Goal: Task Accomplishment & Management: Manage account settings

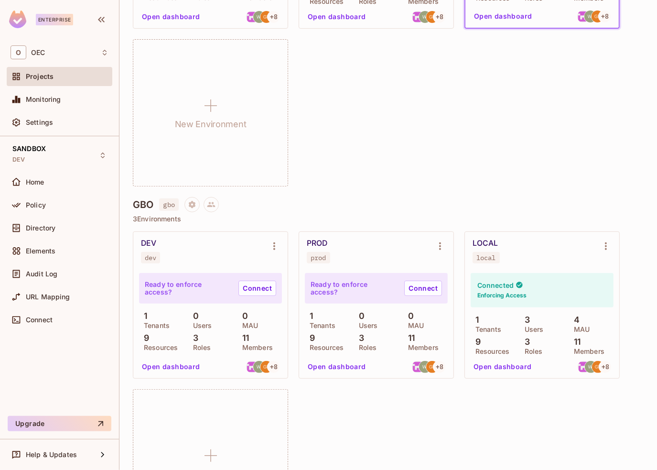
scroll to position [133, 0]
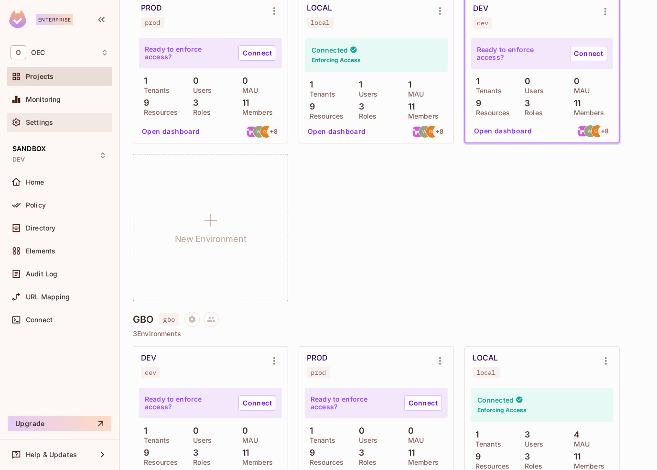
click at [58, 117] on div "Settings" at bounding box center [60, 122] width 98 height 11
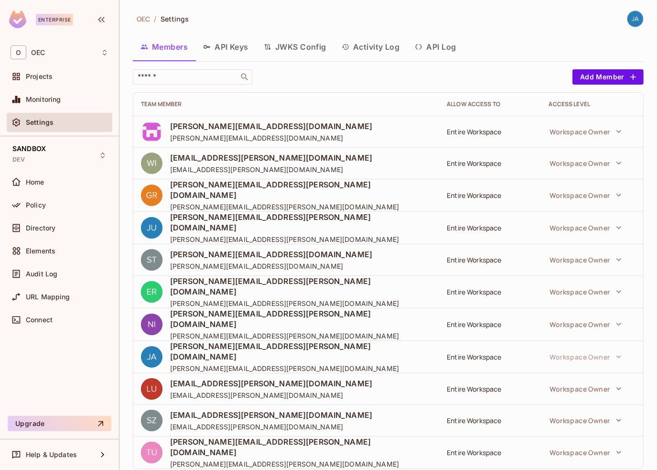
click at [233, 39] on button "API Keys" at bounding box center [225, 47] width 61 height 24
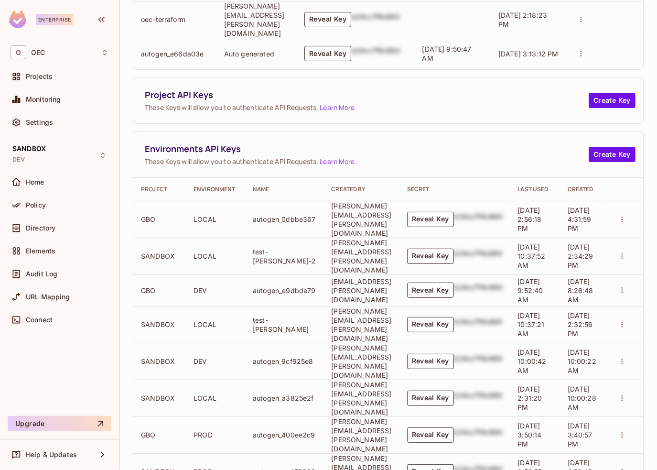
scroll to position [183, 0]
click at [454, 316] on button "Reveal Key" at bounding box center [430, 323] width 47 height 15
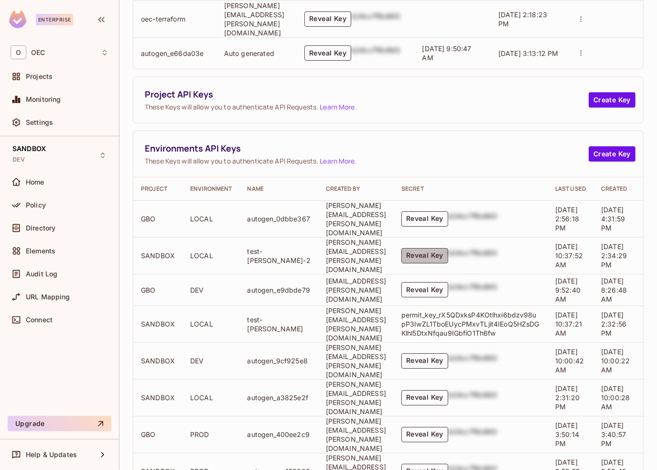
click at [448, 248] on button "Reveal Key" at bounding box center [424, 255] width 47 height 15
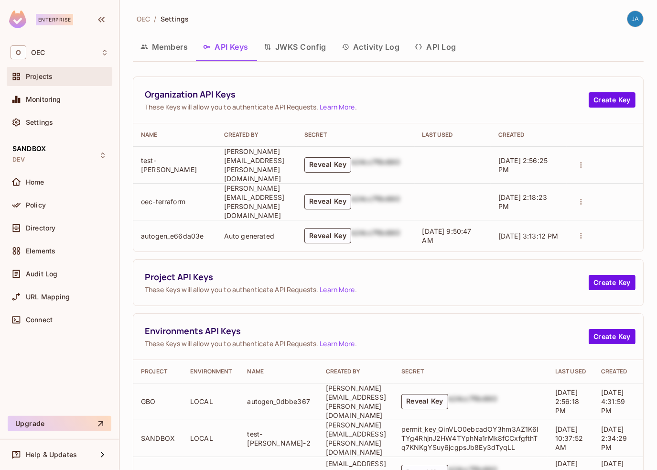
click at [42, 76] on span "Projects" at bounding box center [39, 77] width 27 height 8
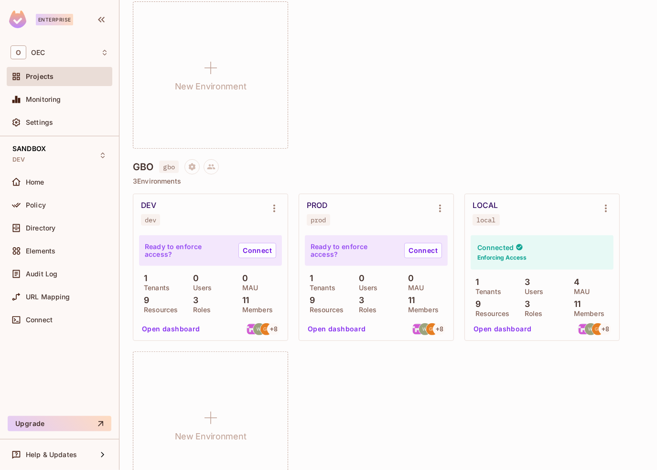
scroll to position [287, 0]
drag, startPoint x: 170, startPoint y: 168, endPoint x: 162, endPoint y: 168, distance: 8.1
click at [162, 168] on span "gbo" at bounding box center [168, 166] width 19 height 12
click at [164, 167] on span "gbo" at bounding box center [168, 166] width 19 height 12
click at [322, 162] on div "GBO gbo" at bounding box center [388, 165] width 511 height 15
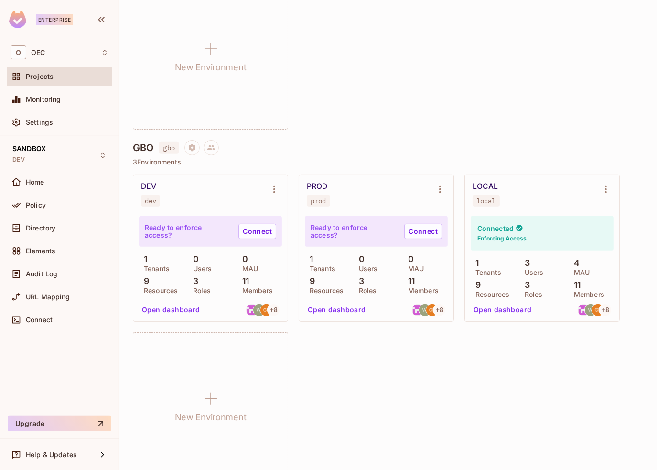
scroll to position [324, 0]
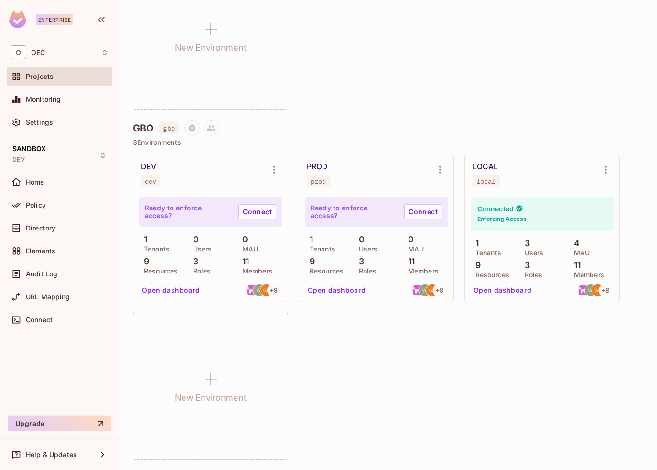
click at [329, 292] on button "Open dashboard" at bounding box center [337, 289] width 66 height 15
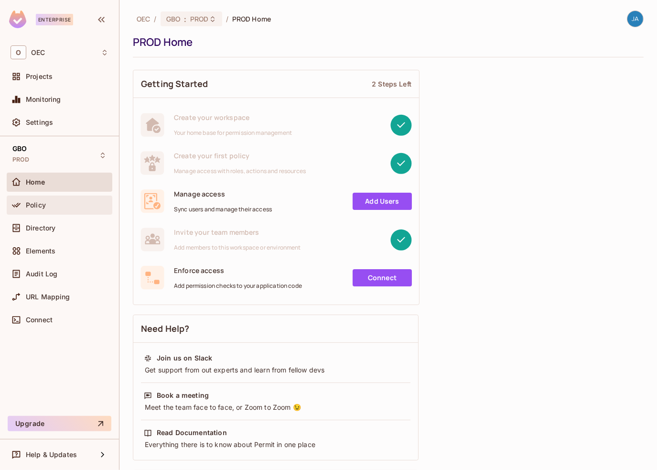
click at [59, 205] on div "Policy" at bounding box center [67, 205] width 83 height 8
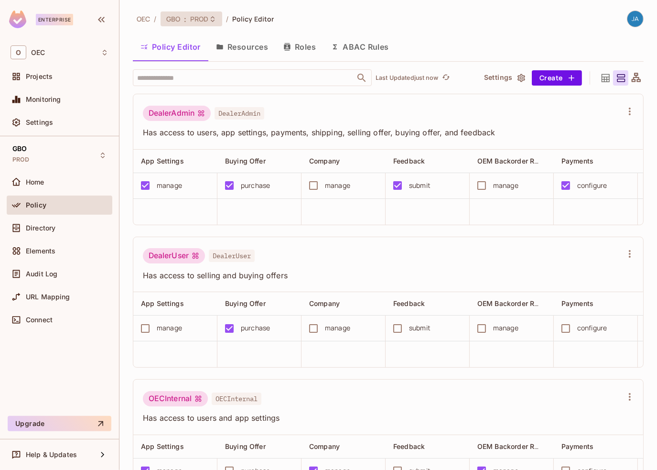
click at [198, 15] on span "PROD" at bounding box center [199, 18] width 19 height 9
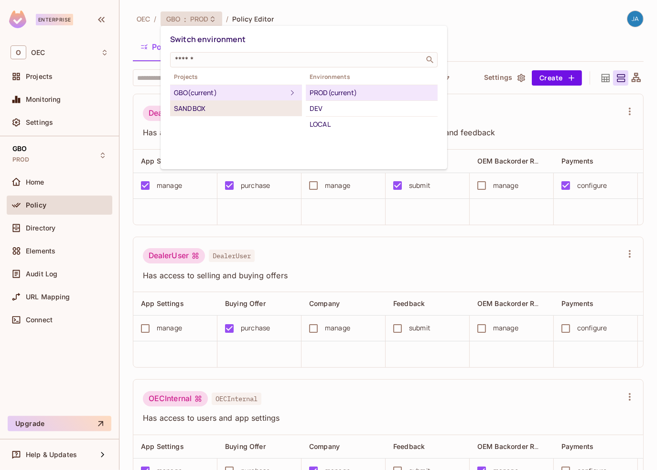
click at [196, 107] on div "SANDBOX" at bounding box center [236, 108] width 124 height 11
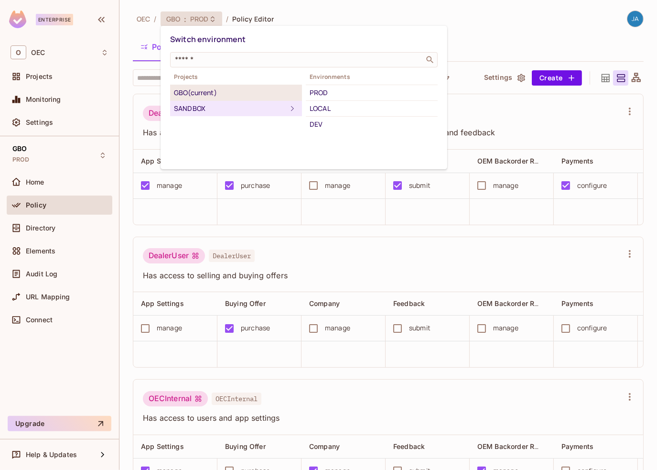
click at [224, 90] on div "GBO (current)" at bounding box center [236, 92] width 124 height 11
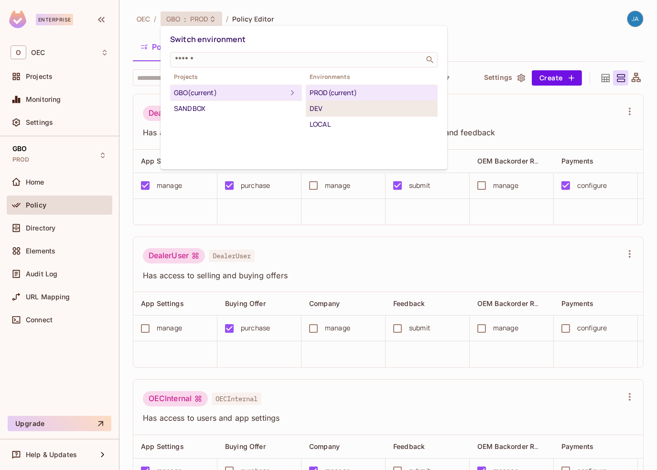
click at [321, 111] on div "DEV" at bounding box center [372, 108] width 124 height 11
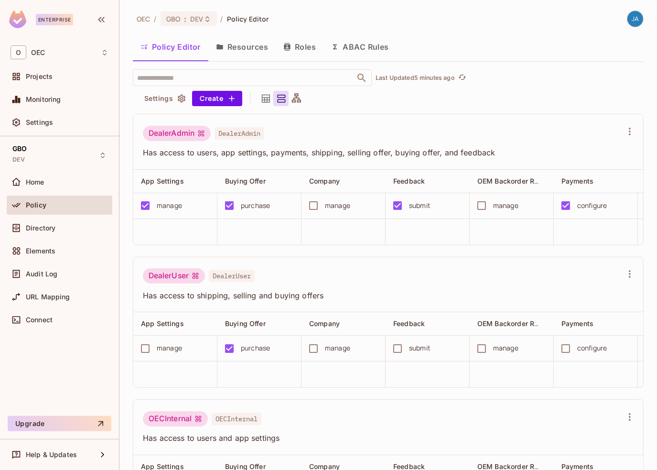
click at [138, 20] on span "OEC" at bounding box center [143, 18] width 13 height 9
click at [44, 59] on div "O OEC" at bounding box center [60, 52] width 98 height 14
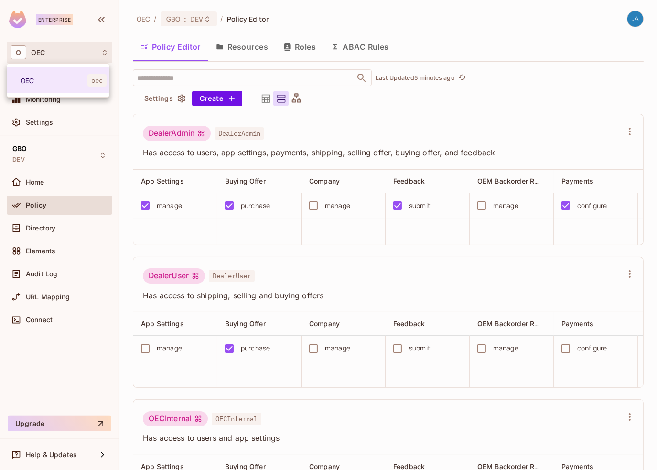
click at [50, 202] on div at bounding box center [328, 235] width 657 height 470
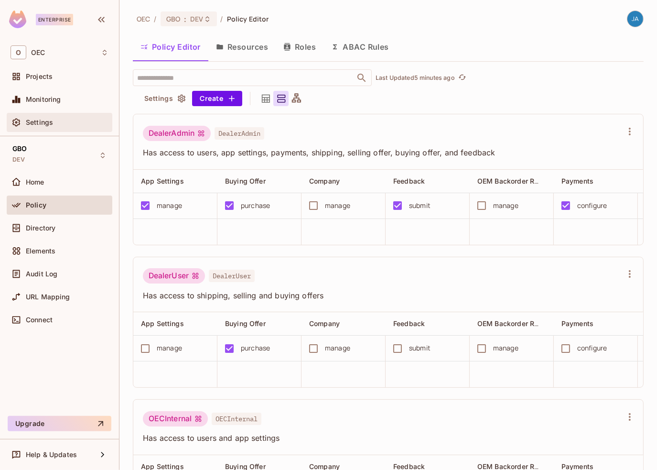
click at [37, 129] on div "Settings" at bounding box center [60, 122] width 106 height 19
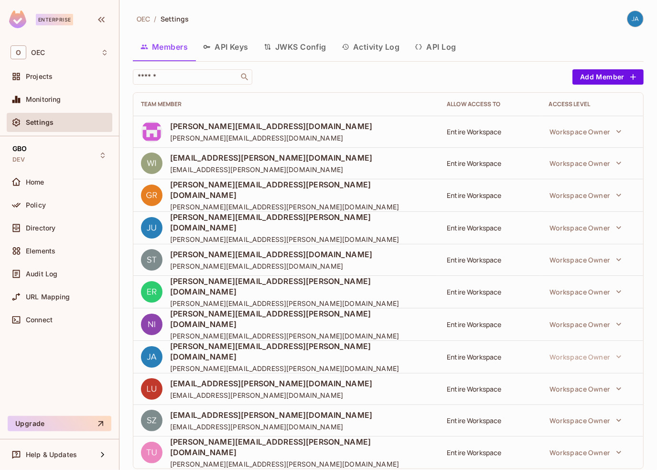
click at [237, 54] on button "API Keys" at bounding box center [225, 47] width 61 height 24
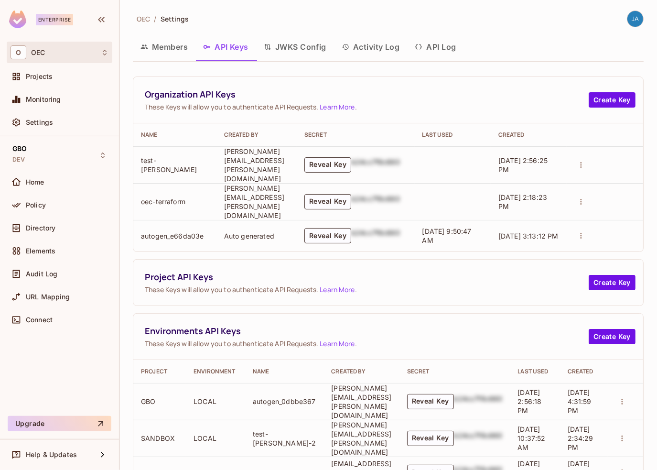
click at [45, 55] on div "O OEC" at bounding box center [60, 52] width 98 height 14
click at [19, 19] on div at bounding box center [328, 235] width 657 height 470
click at [32, 184] on span "Home" at bounding box center [35, 182] width 19 height 8
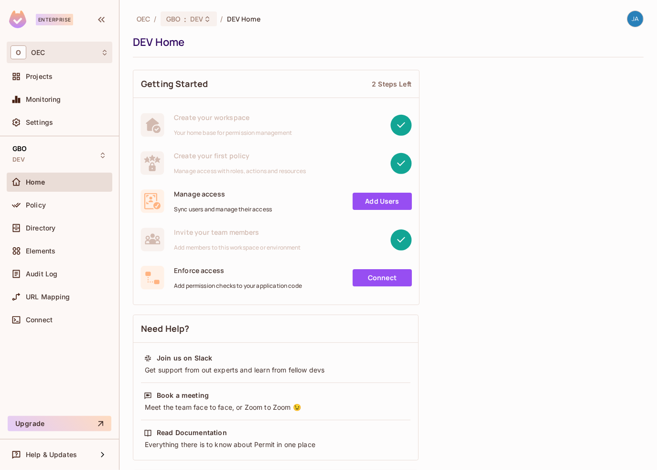
click at [59, 52] on div "O OEC" at bounding box center [60, 52] width 98 height 14
click at [61, 47] on div at bounding box center [328, 235] width 657 height 470
click at [144, 20] on span "OEC" at bounding box center [143, 18] width 13 height 9
click at [173, 11] on div "OEC / GBO : DEV / DEV Home" at bounding box center [197, 19] width 128 height 17
click at [175, 17] on span "GBO" at bounding box center [173, 18] width 14 height 9
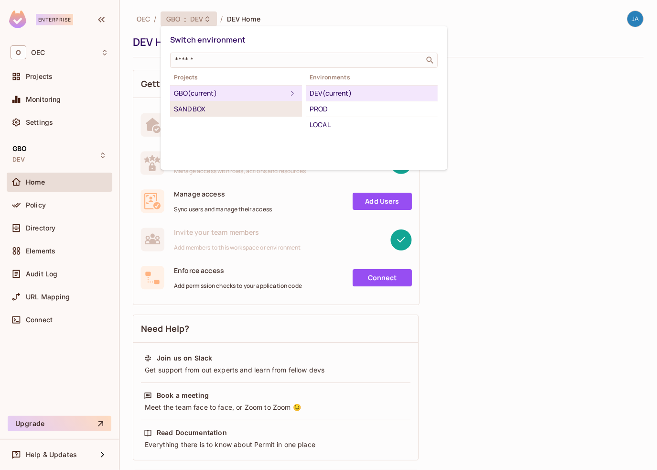
click at [191, 110] on div "SANDBOX" at bounding box center [236, 108] width 124 height 11
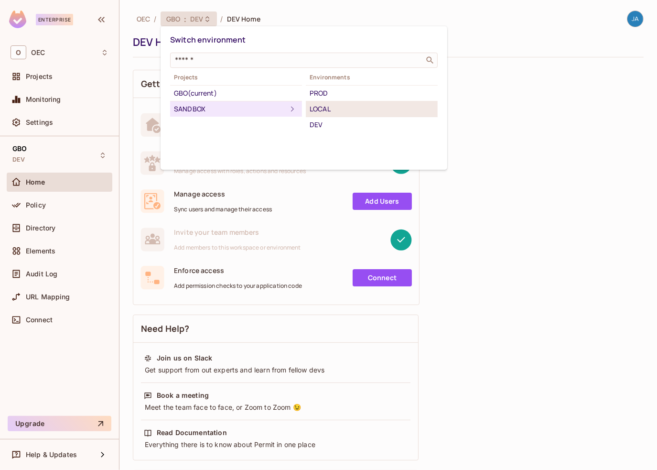
click at [325, 107] on div "LOCAL" at bounding box center [372, 108] width 124 height 11
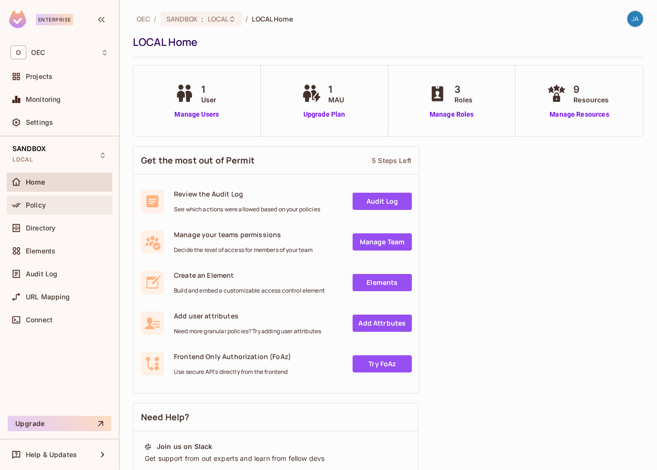
click at [56, 211] on div "Policy" at bounding box center [60, 204] width 106 height 19
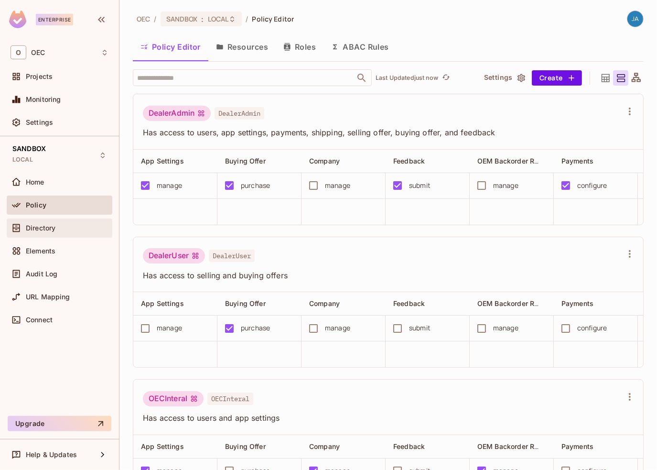
click at [45, 231] on span "Directory" at bounding box center [41, 228] width 30 height 8
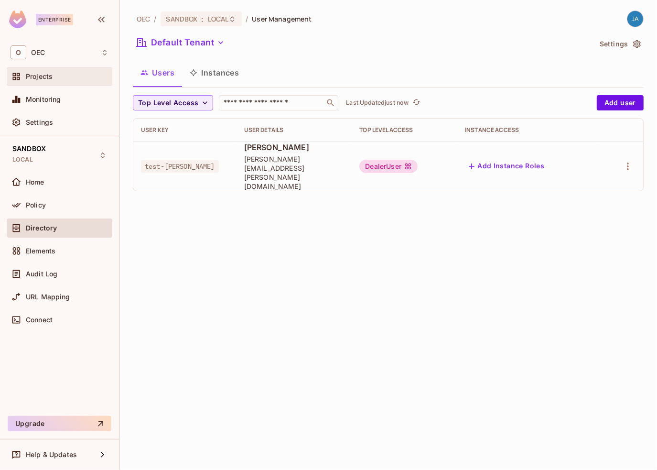
click at [34, 76] on span "Projects" at bounding box center [39, 77] width 27 height 8
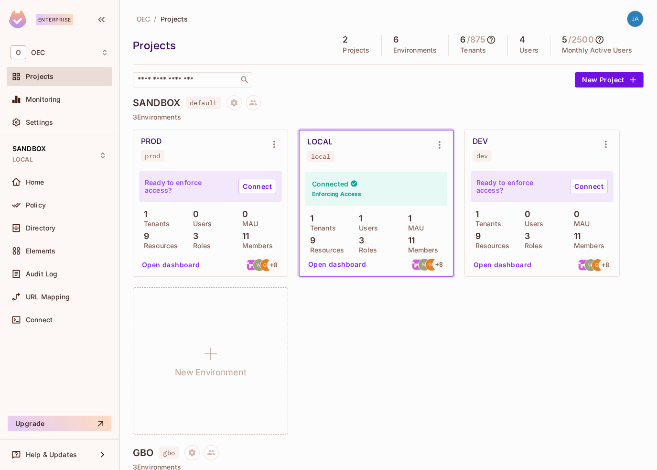
click at [355, 264] on button "Open dashboard" at bounding box center [337, 264] width 66 height 15
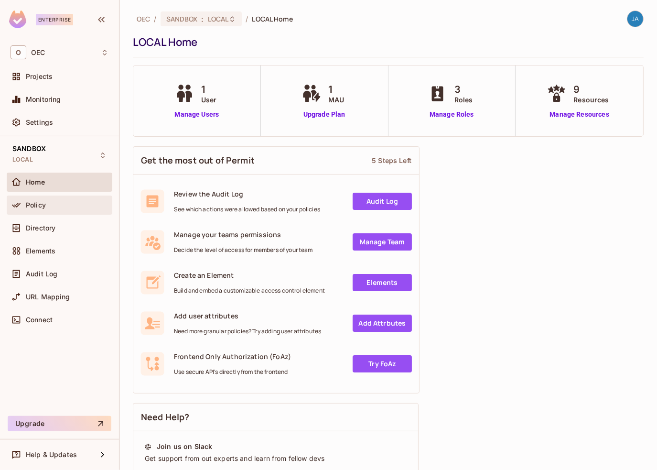
click at [74, 201] on div "Policy" at bounding box center [67, 205] width 83 height 8
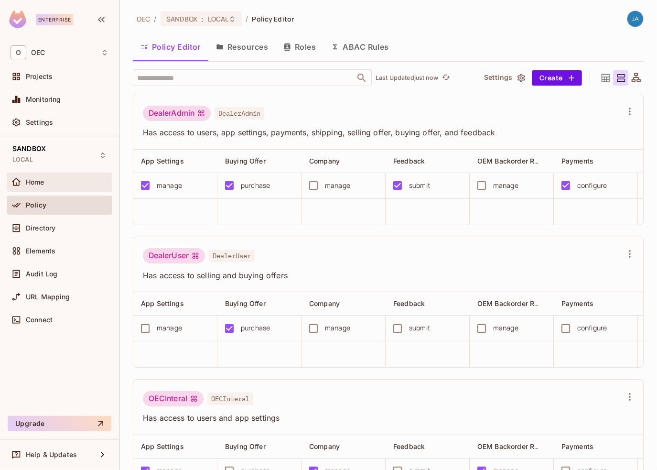
click at [48, 181] on div "Home" at bounding box center [67, 182] width 83 height 8
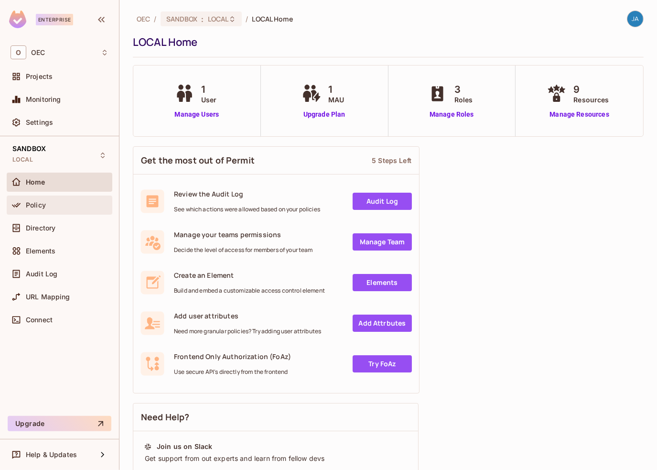
click at [57, 203] on div "Policy" at bounding box center [67, 205] width 83 height 8
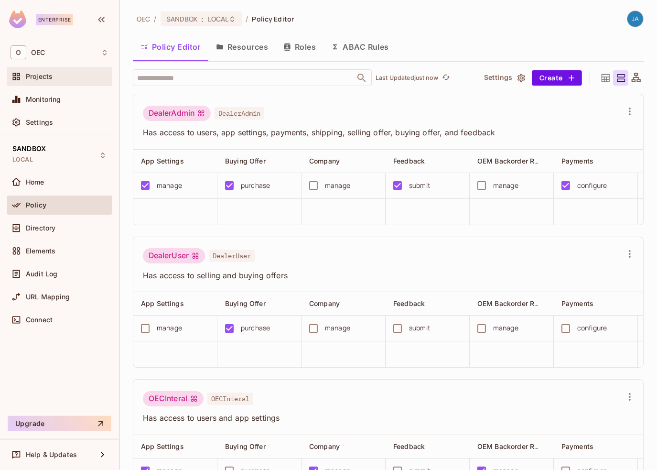
click at [31, 70] on div "Projects" at bounding box center [60, 76] width 106 height 19
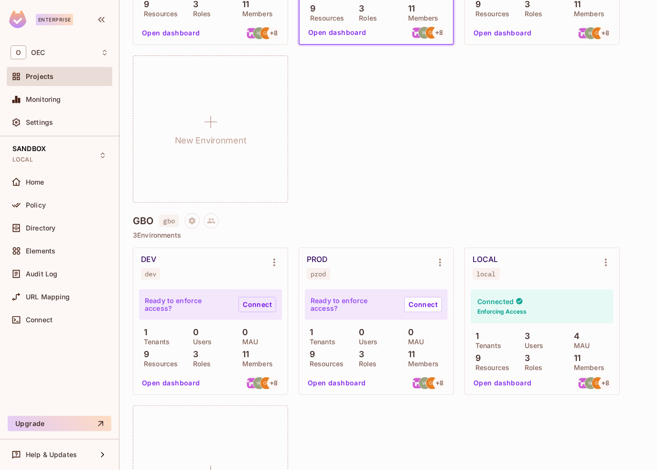
scroll to position [324, 0]
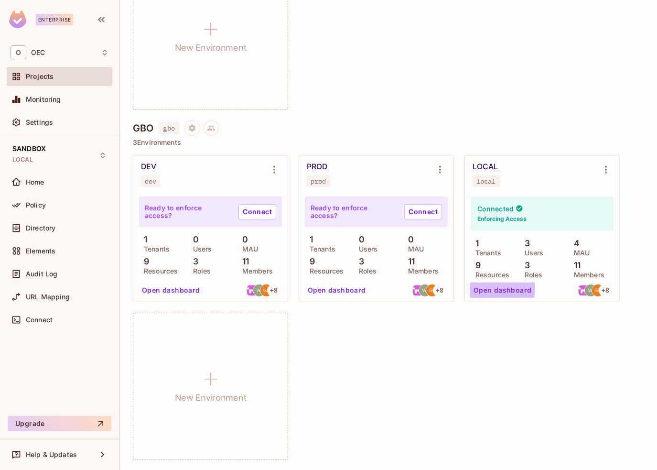
click at [480, 287] on button "Open dashboard" at bounding box center [503, 289] width 66 height 15
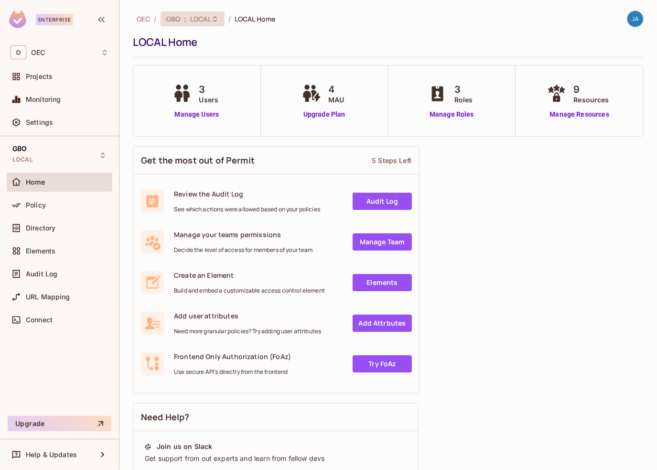
click at [195, 16] on span "LOCAL" at bounding box center [200, 18] width 21 height 9
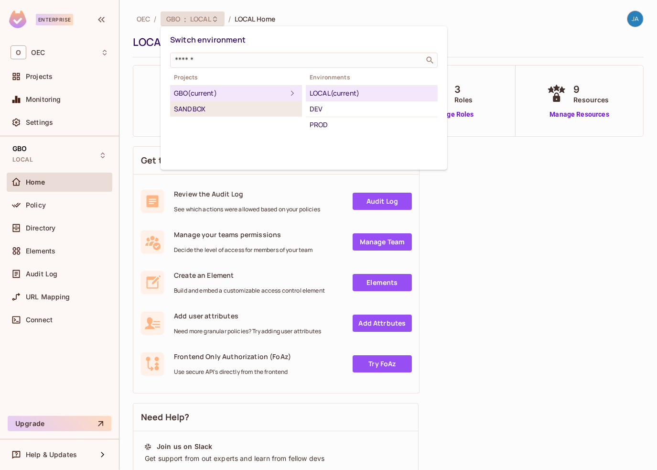
click at [186, 107] on div "SANDBOX" at bounding box center [236, 108] width 124 height 11
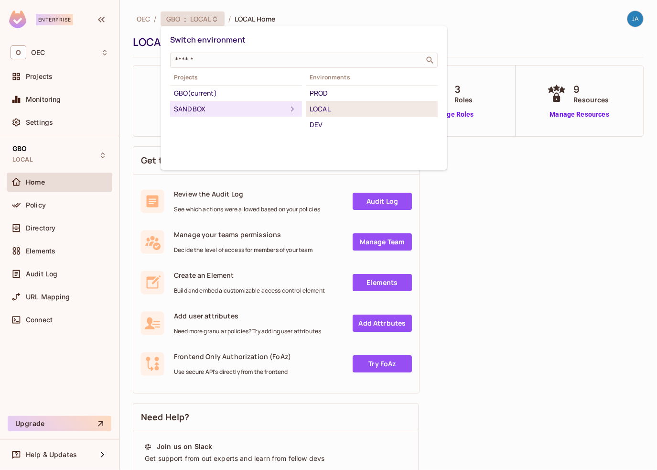
click at [313, 105] on div "LOCAL" at bounding box center [372, 108] width 124 height 11
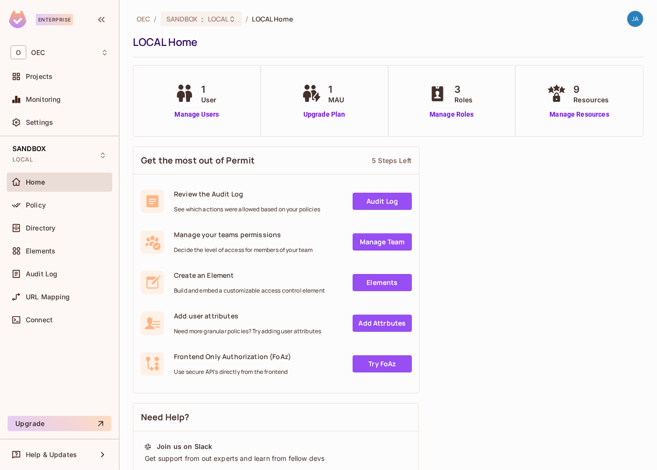
click at [625, 27] on div at bounding box center [630, 19] width 25 height 17
click at [627, 22] on img at bounding box center [635, 19] width 16 height 16
click at [587, 65] on span "Copy Environment Key" at bounding box center [583, 66] width 71 height 9
click at [40, 117] on div "Settings" at bounding box center [60, 122] width 98 height 11
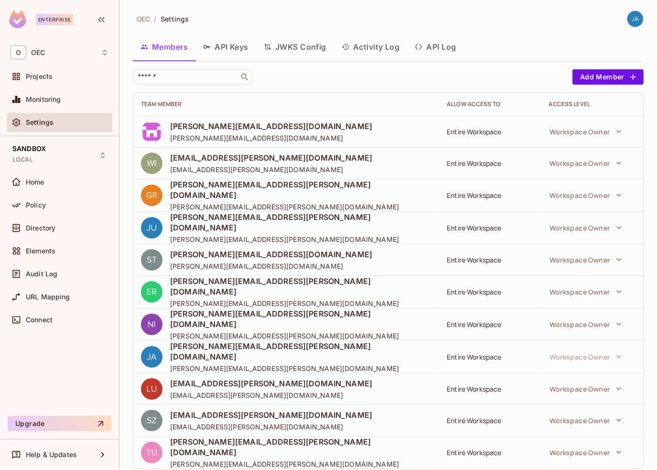
click at [238, 45] on button "API Keys" at bounding box center [225, 47] width 61 height 24
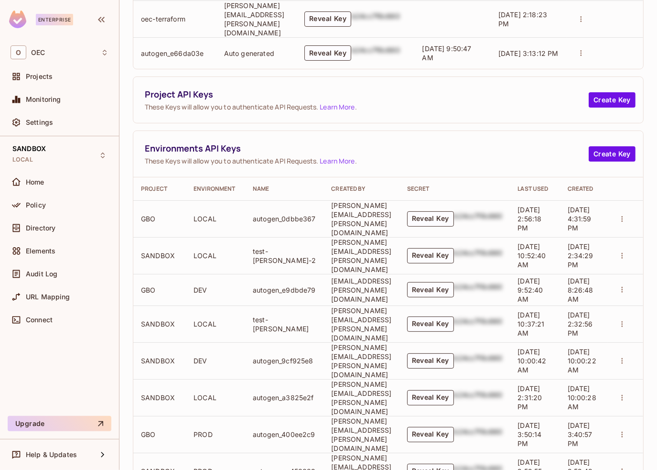
scroll to position [0, 51]
click at [621, 251] on icon "actions" at bounding box center [622, 255] width 9 height 9
click at [642, 140] on div at bounding box center [328, 235] width 657 height 470
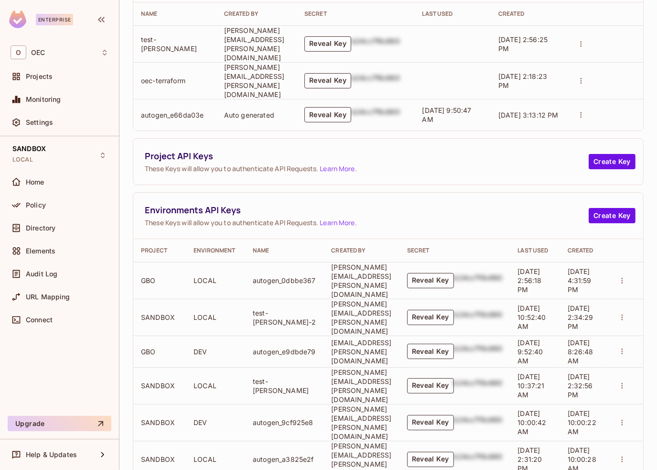
scroll to position [143, 0]
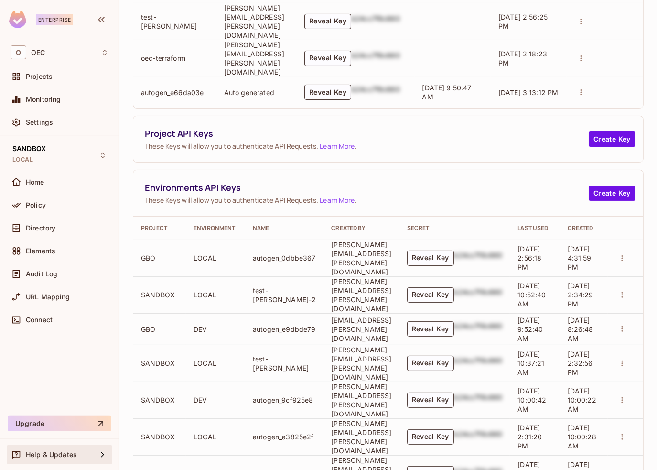
click at [59, 453] on span "Help & Updates" at bounding box center [51, 455] width 51 height 8
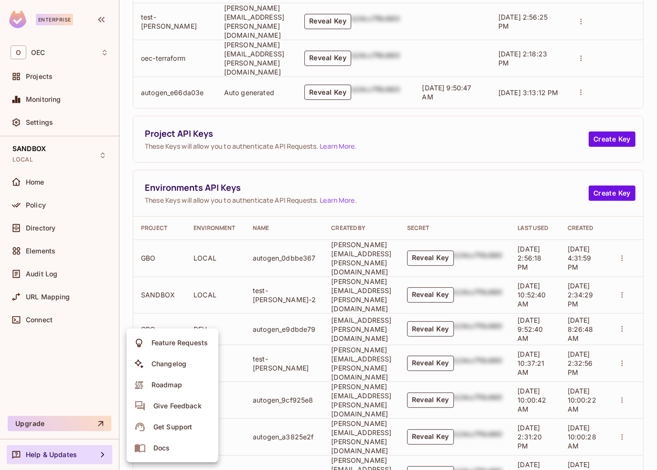
click at [242, 162] on div at bounding box center [328, 235] width 657 height 470
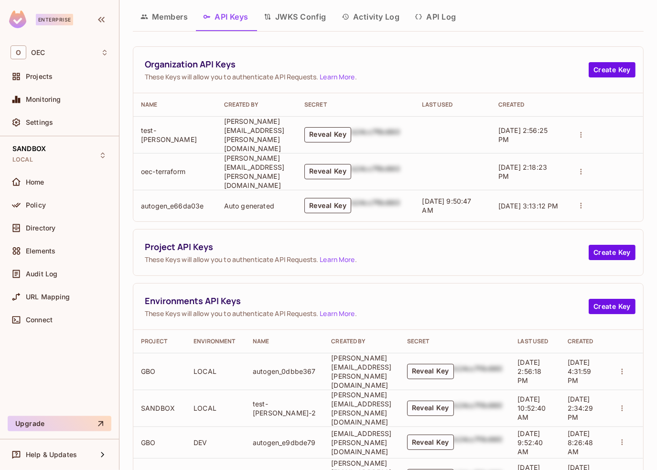
scroll to position [0, 0]
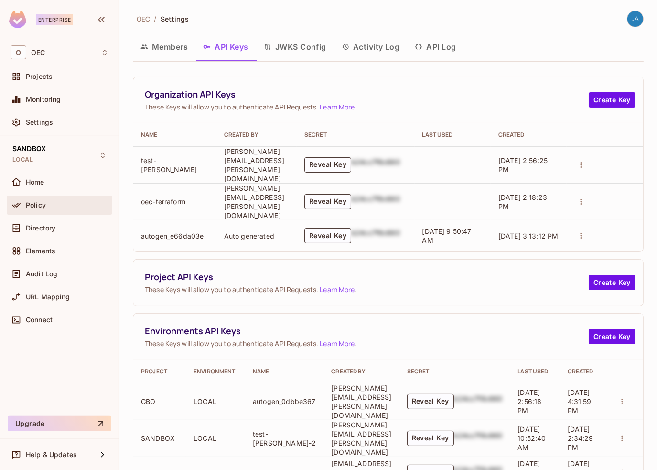
click at [54, 202] on div "Policy" at bounding box center [67, 205] width 83 height 8
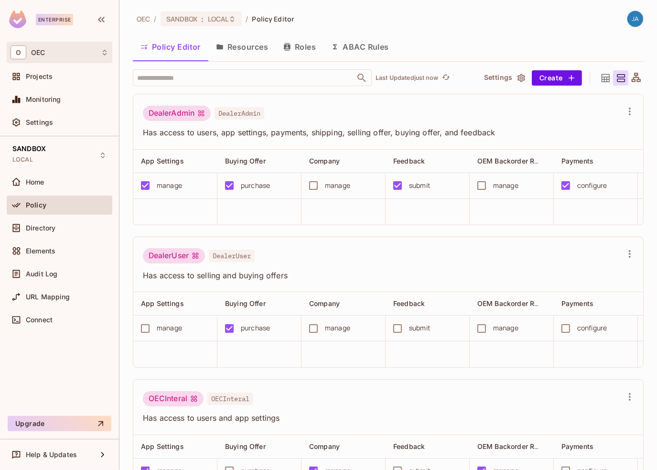
click at [49, 49] on div "O OEC" at bounding box center [60, 52] width 98 height 14
click at [43, 54] on div at bounding box center [328, 235] width 657 height 470
click at [38, 73] on span "Projects" at bounding box center [39, 77] width 27 height 8
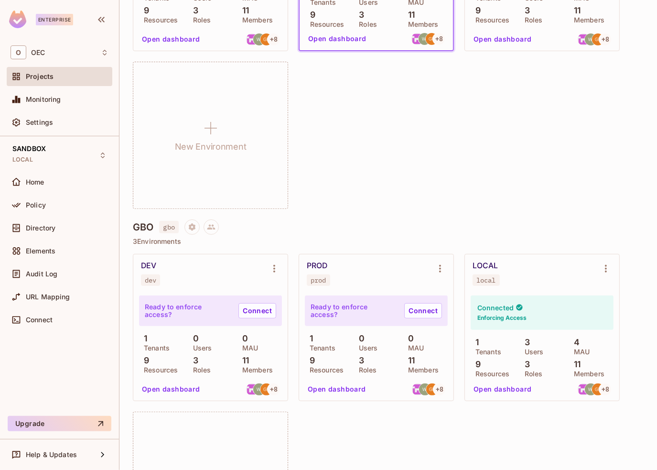
scroll to position [239, 0]
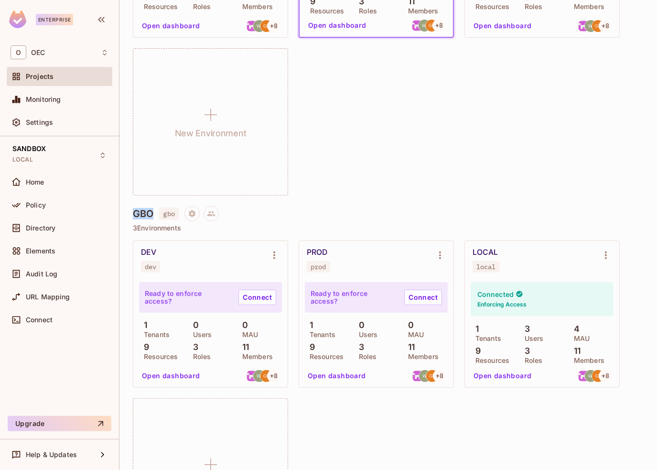
drag, startPoint x: 134, startPoint y: 214, endPoint x: 151, endPoint y: 213, distance: 17.7
click at [151, 213] on h4 "GBO" at bounding box center [143, 213] width 21 height 11
click at [475, 373] on button "Open dashboard" at bounding box center [503, 375] width 66 height 15
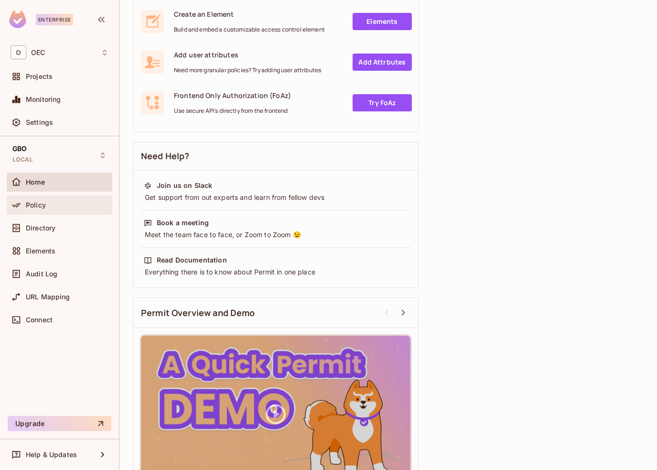
scroll to position [155, 0]
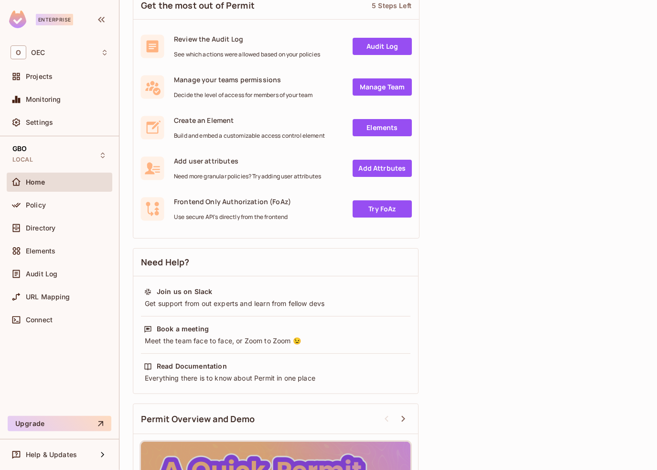
click at [54, 181] on div "Home" at bounding box center [67, 182] width 83 height 8
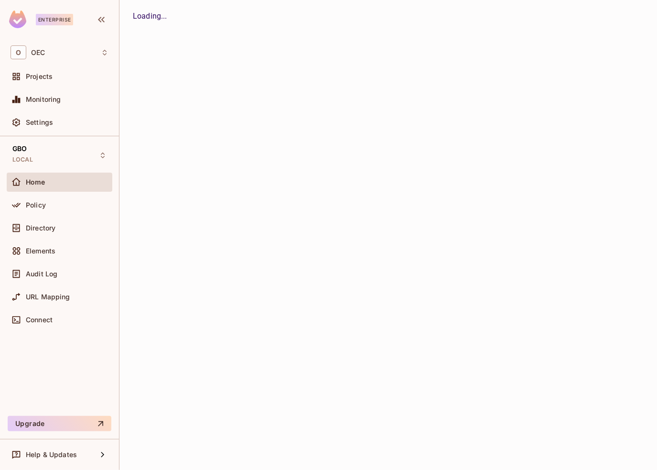
scroll to position [0, 0]
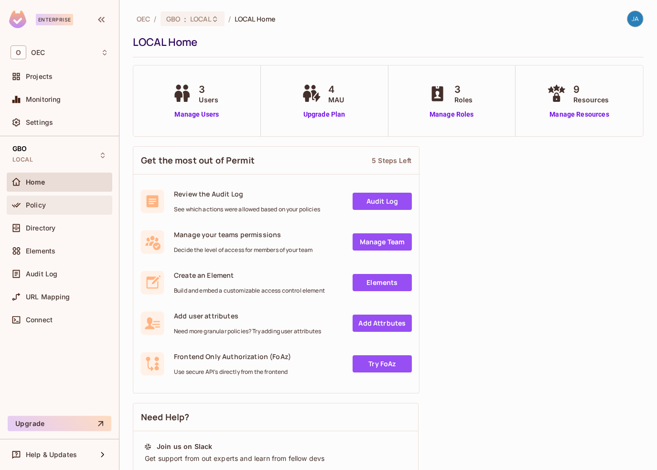
click at [65, 206] on div "Policy" at bounding box center [67, 205] width 83 height 8
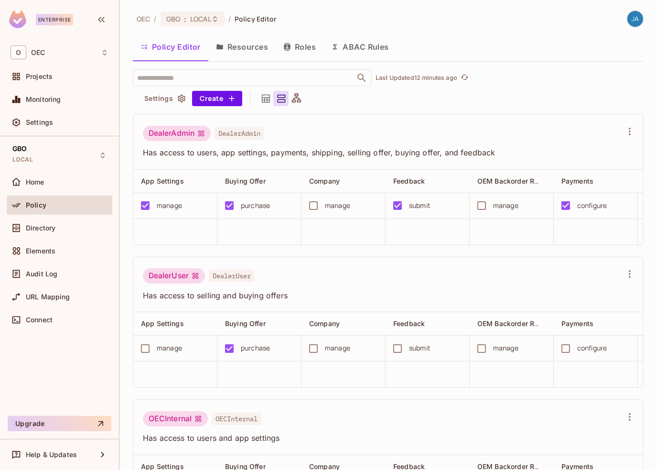
click at [180, 27] on div "OEC / GBO : LOCAL / Policy Editor" at bounding box center [205, 19] width 144 height 17
click at [174, 19] on span "GBO" at bounding box center [173, 18] width 14 height 9
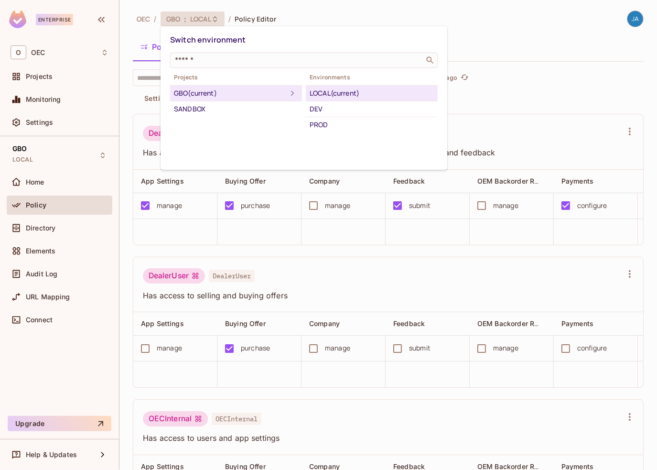
click at [471, 22] on div at bounding box center [328, 235] width 657 height 470
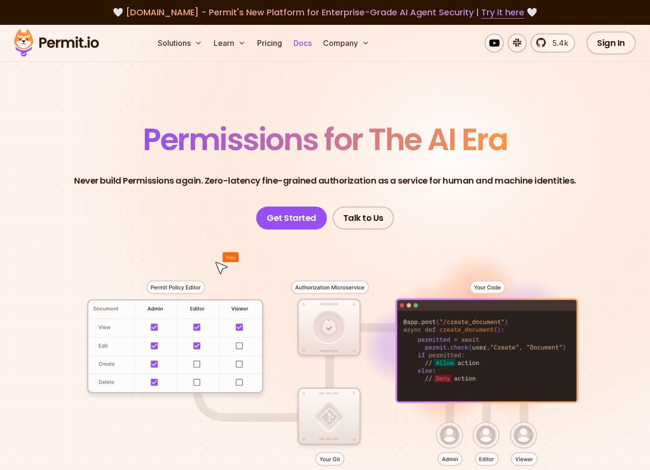
click at [308, 42] on link "Docs" at bounding box center [303, 42] width 26 height 19
